Goal: Check status: Check status

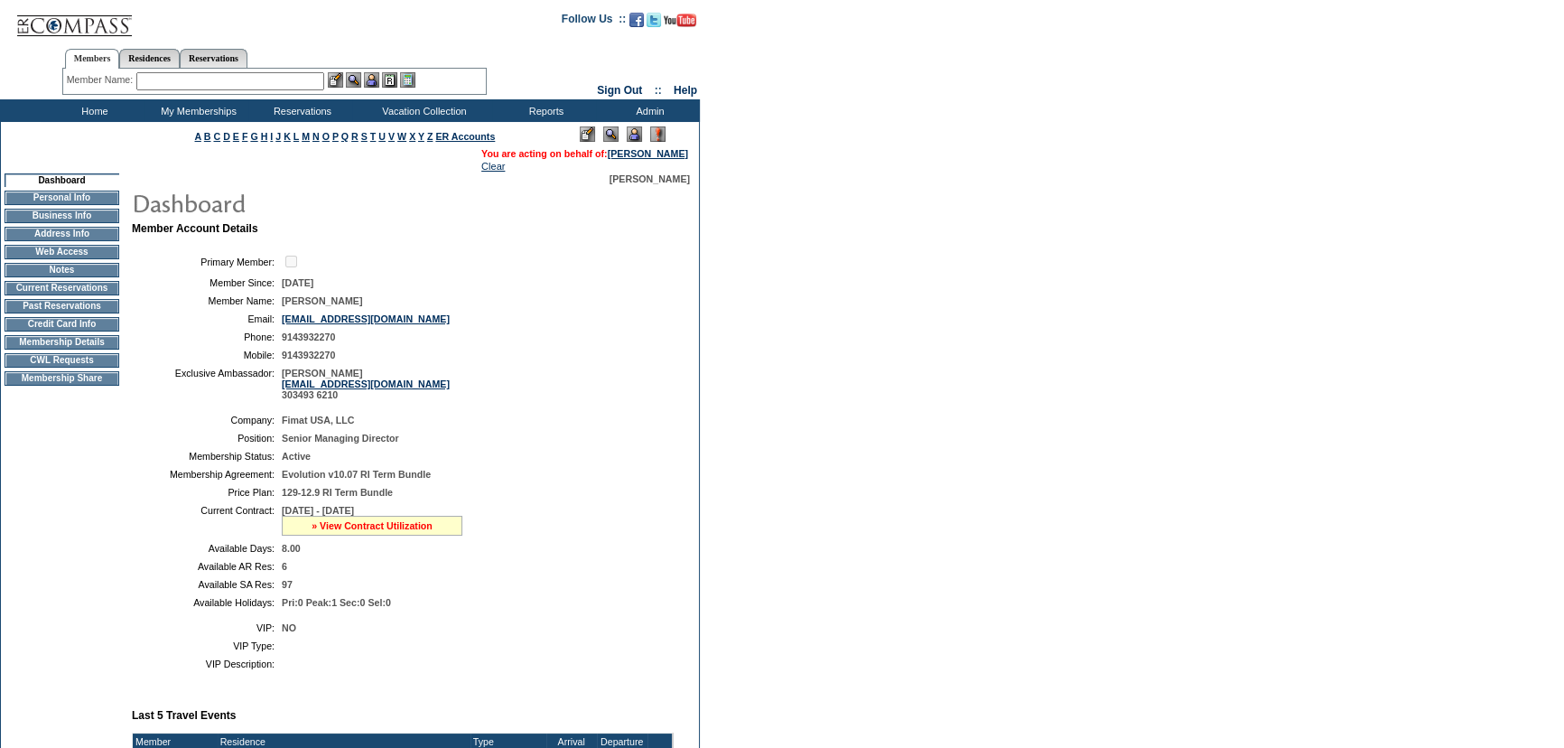
click at [386, 528] on link "» View Contract Utilization" at bounding box center [371, 525] width 121 height 11
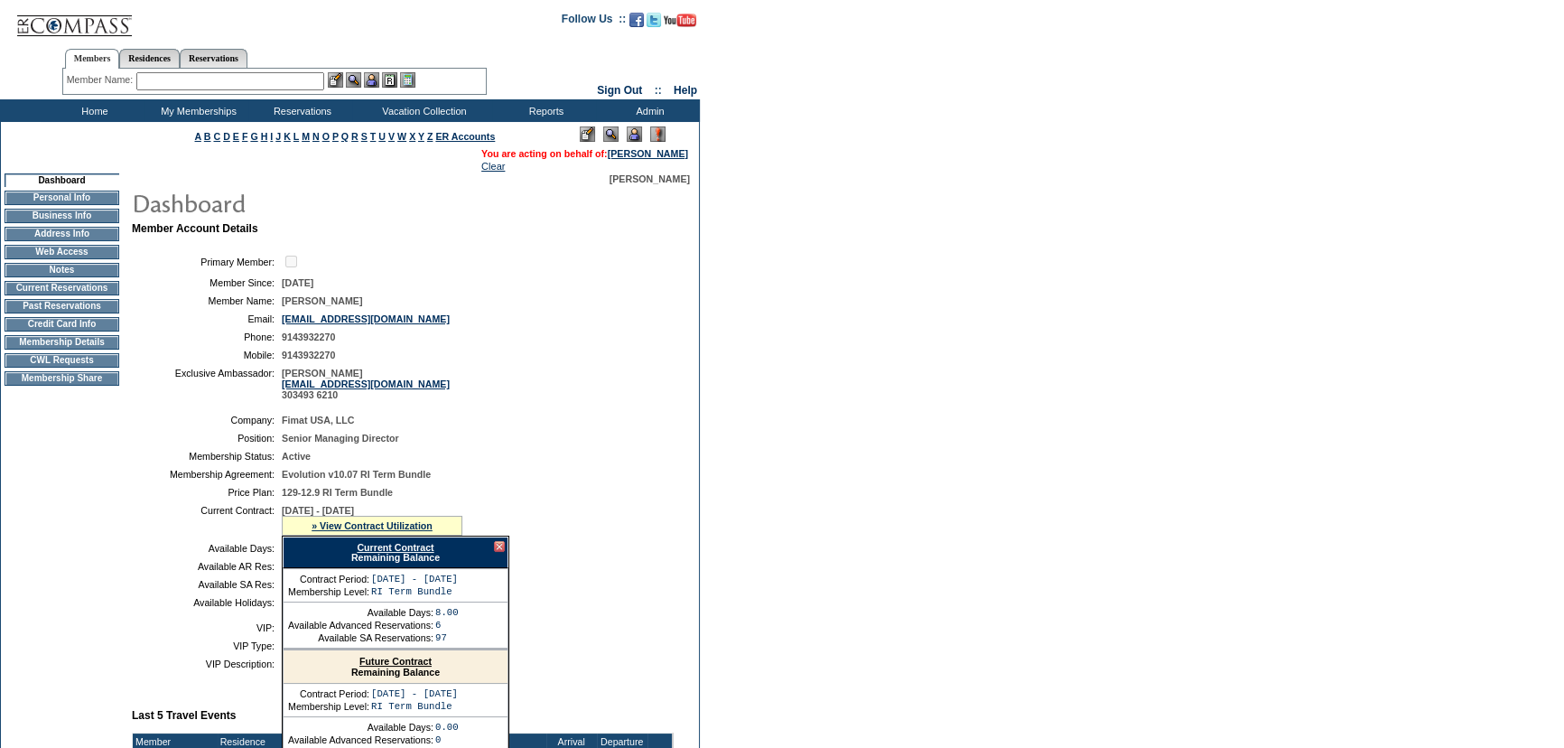
click at [397, 551] on link "Current Contract" at bounding box center [395, 547] width 77 height 11
click at [739, 366] on form "Follow Us ::" at bounding box center [782, 702] width 1564 height 1405
click at [708, 289] on form "Follow Us ::" at bounding box center [782, 702] width 1564 height 1405
click at [390, 531] on link "» View Contract Utilization" at bounding box center [371, 525] width 121 height 11
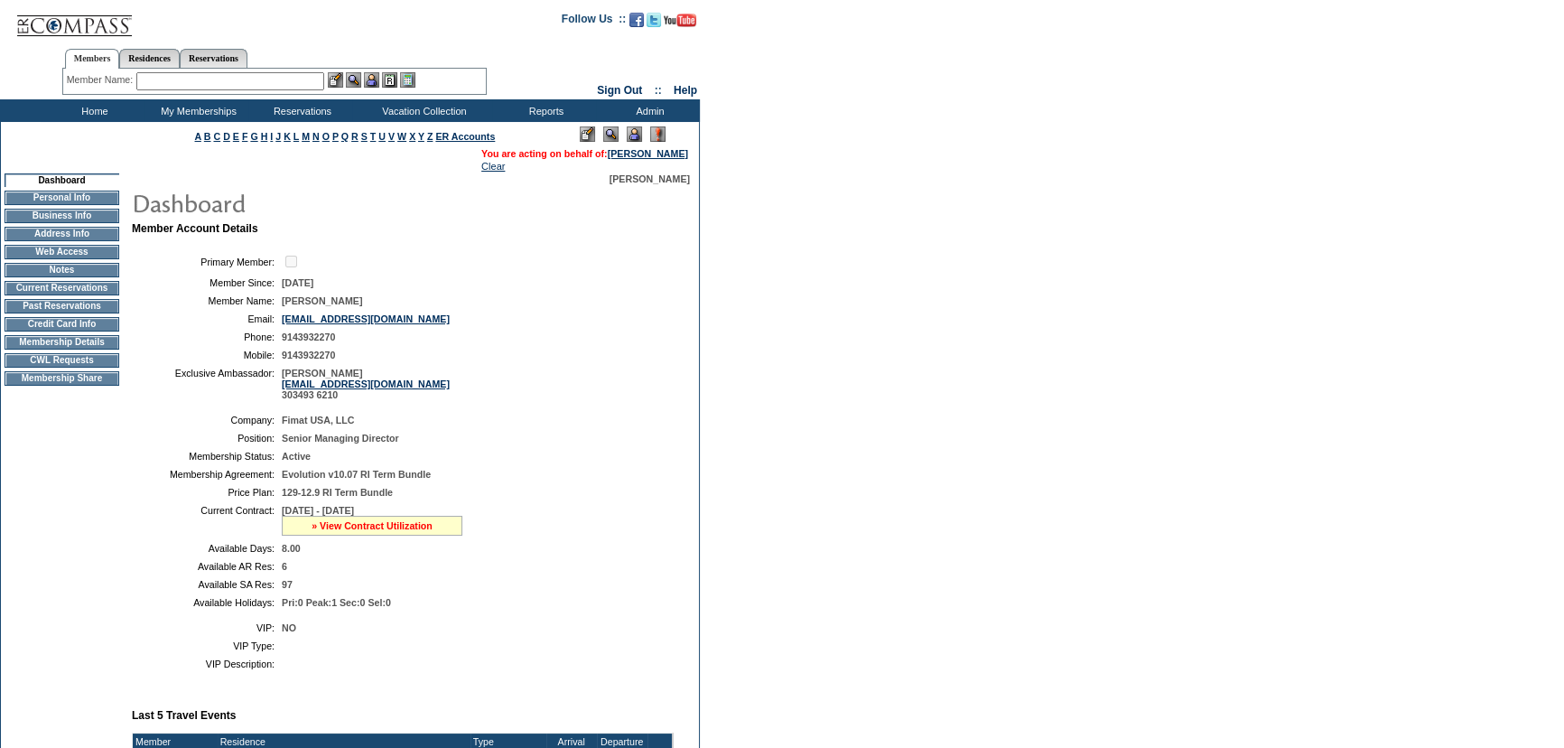
click at [387, 529] on link "» View Contract Utilization" at bounding box center [371, 525] width 121 height 11
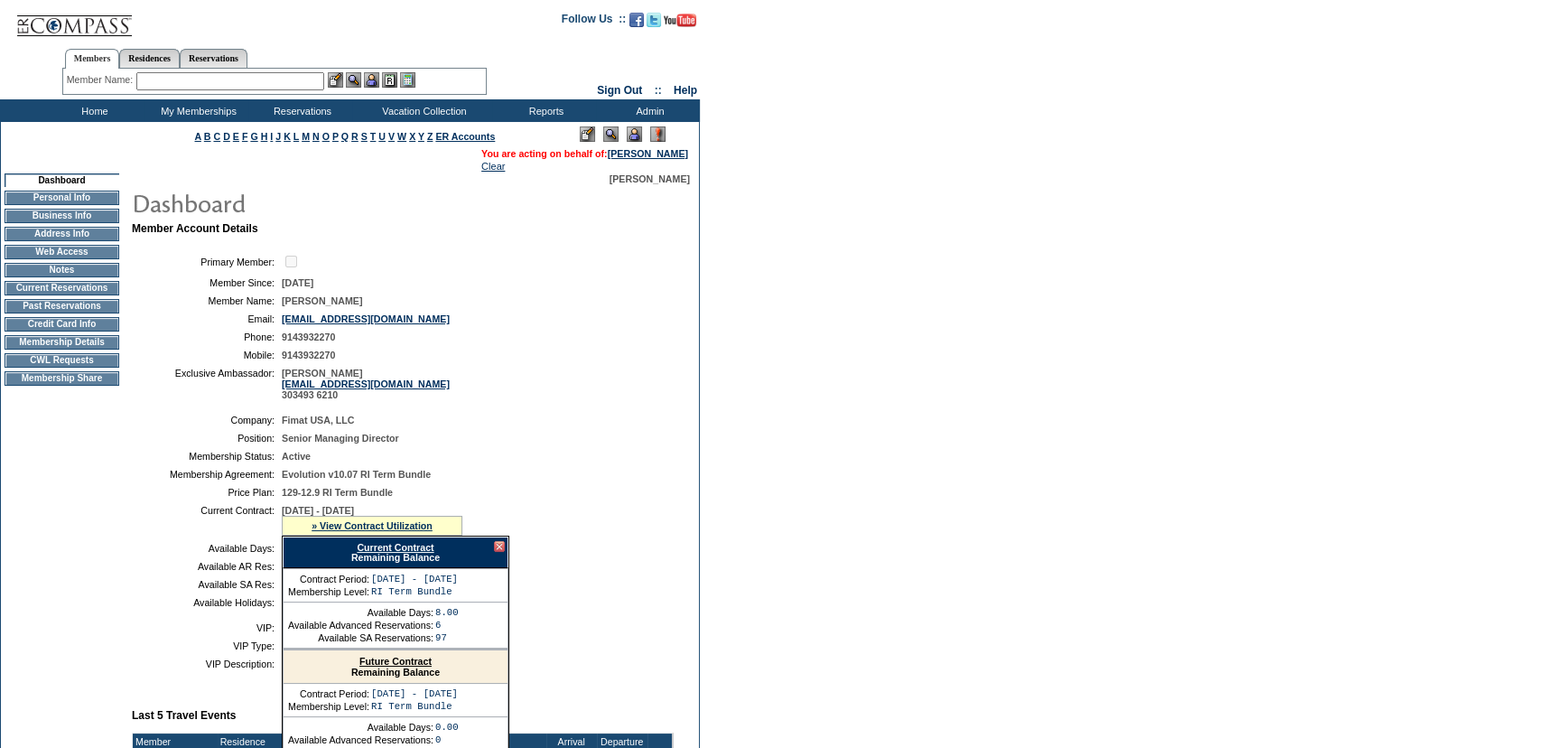
click at [399, 551] on link "Current Contract" at bounding box center [395, 547] width 77 height 11
click at [232, 60] on link "Reservations" at bounding box center [214, 58] width 68 height 19
click at [200, 81] on input "text" at bounding box center [171, 81] width 79 height 18
paste input "1807758"
click at [225, 79] on img at bounding box center [222, 79] width 15 height 15
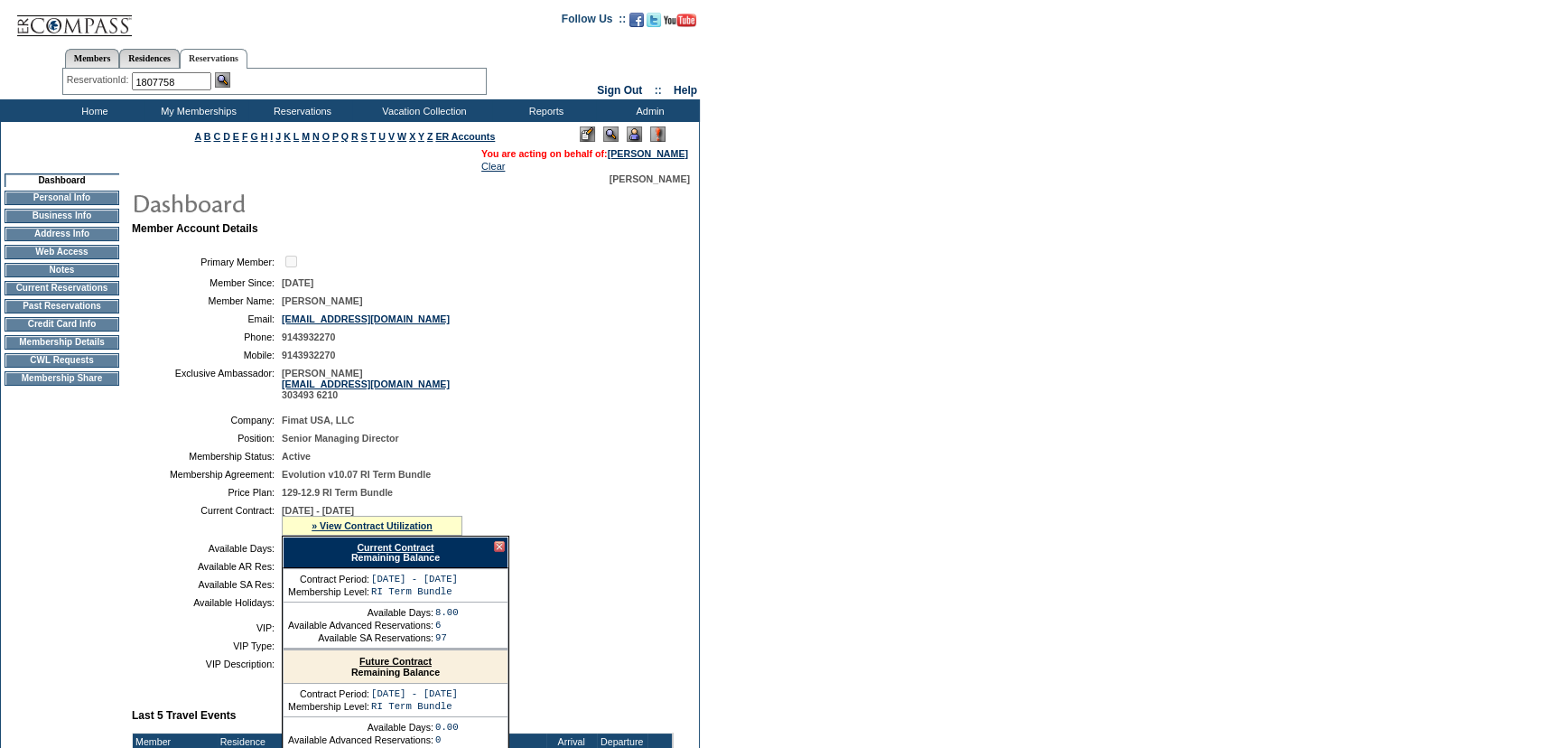
type input "1807758"
